Goal: Use online tool/utility: Utilize a website feature to perform a specific function

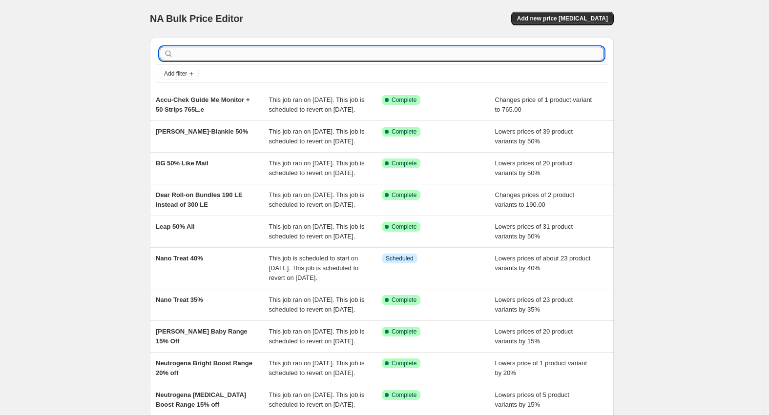
click at [444, 54] on input "text" at bounding box center [389, 54] width 428 height 14
type input "bio vio"
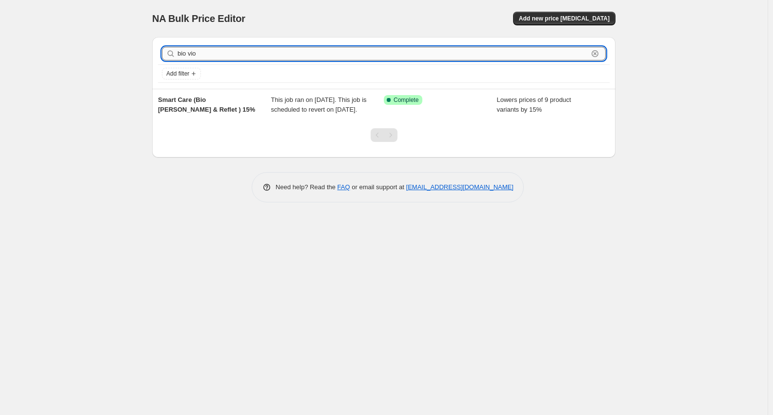
click at [229, 53] on input "bio vio" at bounding box center [383, 54] width 411 height 14
paste input "BIO [PERSON_NAME]"
type input "BIO [PERSON_NAME]"
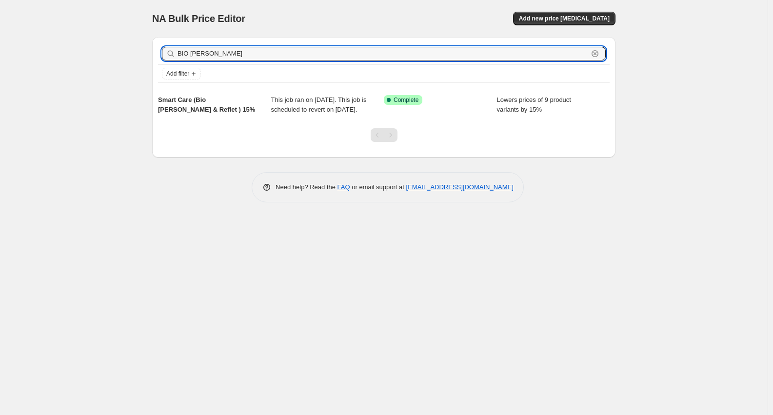
drag, startPoint x: 231, startPoint y: 53, endPoint x: 62, endPoint y: 51, distance: 168.9
click at [62, 51] on div "NA Bulk Price Editor. This page is ready NA Bulk Price Editor Add new price [ME…" at bounding box center [384, 207] width 768 height 415
paste input "REFLET"
type input "REFLET"
